Goal: Task Accomplishment & Management: Manage account settings

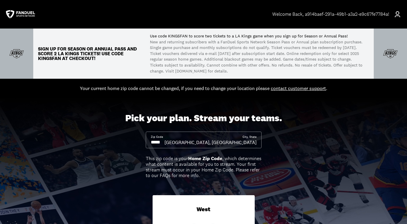
click at [307, 12] on div "Welcome Back , a914baef-291a-49b1-a3a2-e9c67fe7784a!" at bounding box center [330, 14] width 117 height 6
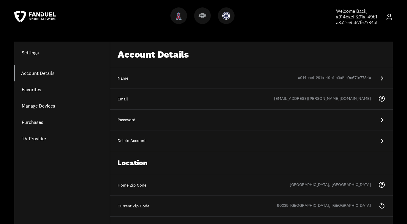
click at [34, 88] on link "Favorites" at bounding box center [62, 89] width 96 height 16
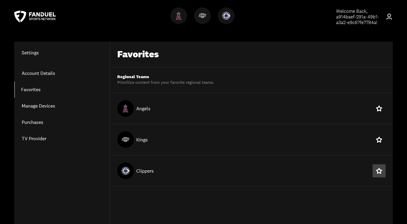
click at [376, 173] on icon at bounding box center [379, 170] width 7 height 7
click at [34, 106] on link "Manage Devices" at bounding box center [62, 106] width 96 height 16
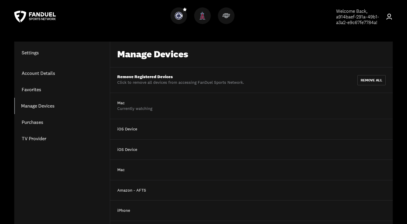
click at [36, 120] on link "Purchases" at bounding box center [62, 122] width 96 height 16
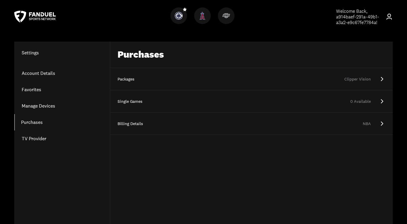
click at [307, 76] on div "Clipper Vision" at bounding box center [263, 79] width 216 height 6
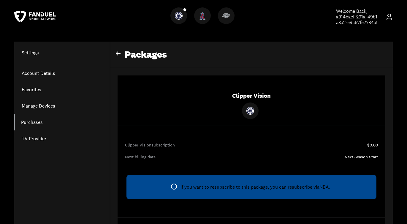
click at [44, 15] on icon at bounding box center [35, 17] width 42 height 12
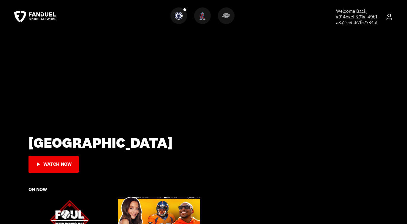
scroll to position [91, 0]
